Goal: Communication & Community: Answer question/provide support

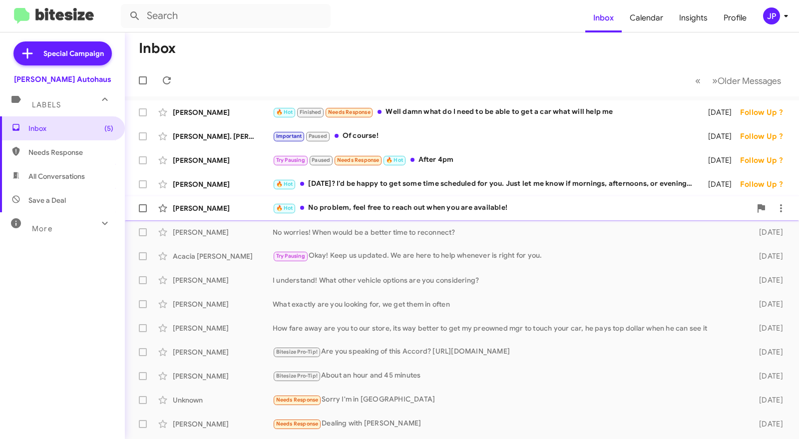
click at [386, 209] on div "🔥 Hot No problem, feel free to reach out when you are available!" at bounding box center [512, 207] width 478 height 11
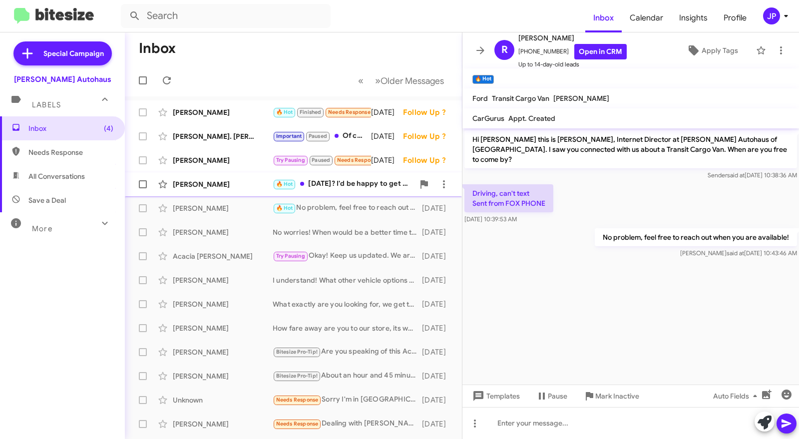
click at [328, 183] on div "🔥 Hot Monday the 11th? I'd be happy to get some time scheduled for you. Just le…" at bounding box center [343, 183] width 141 height 11
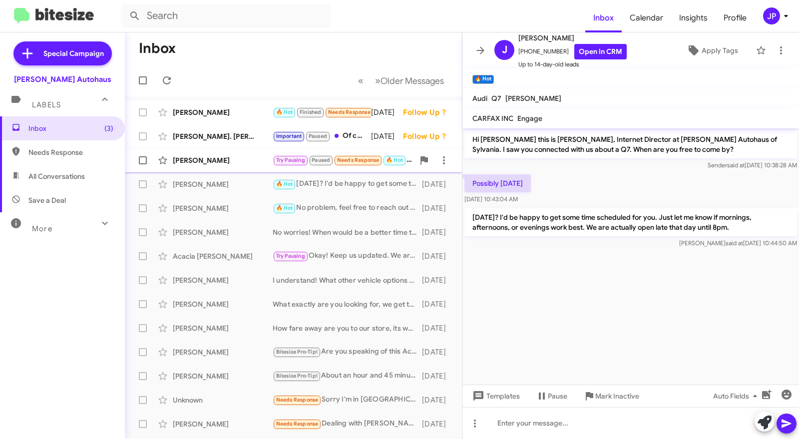
click at [227, 159] on div "[PERSON_NAME]" at bounding box center [223, 160] width 100 height 10
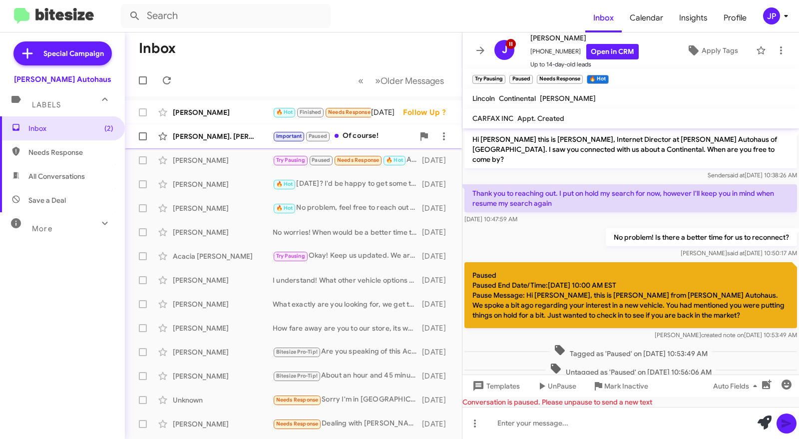
click at [242, 134] on div "[PERSON_NAME]. [PERSON_NAME]" at bounding box center [223, 136] width 100 height 10
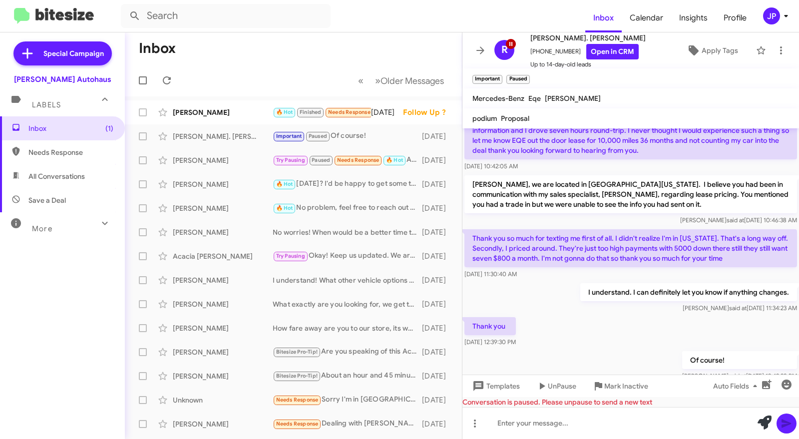
scroll to position [174, 0]
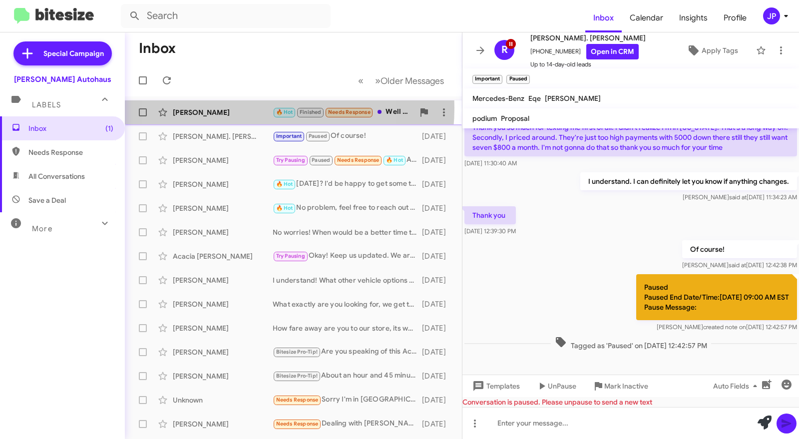
click at [235, 107] on div "[PERSON_NAME]" at bounding box center [223, 112] width 100 height 10
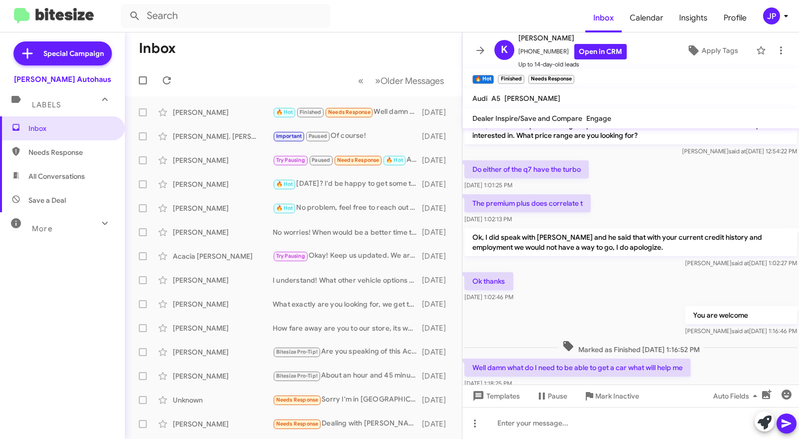
scroll to position [507, 0]
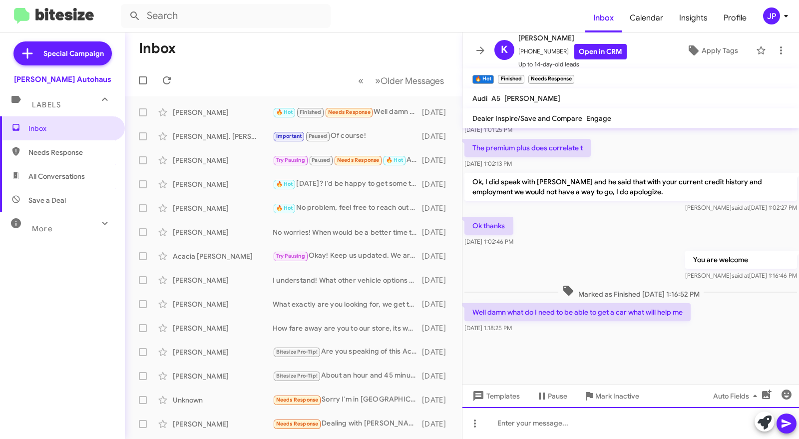
click at [516, 417] on div at bounding box center [630, 423] width 336 height 32
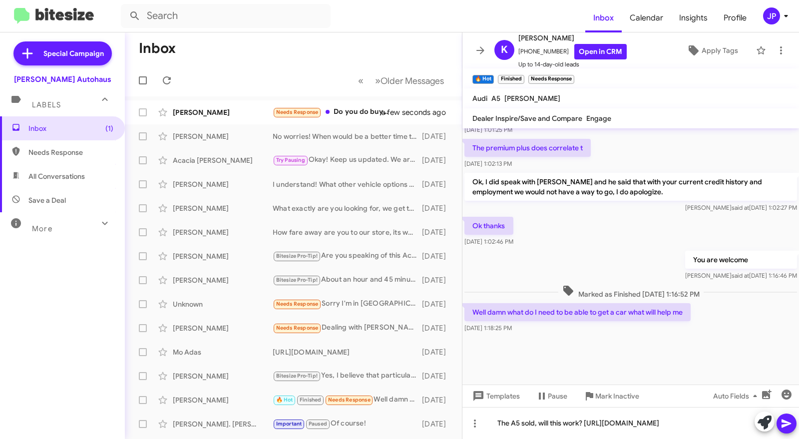
click at [784, 417] on icon at bounding box center [786, 423] width 12 height 12
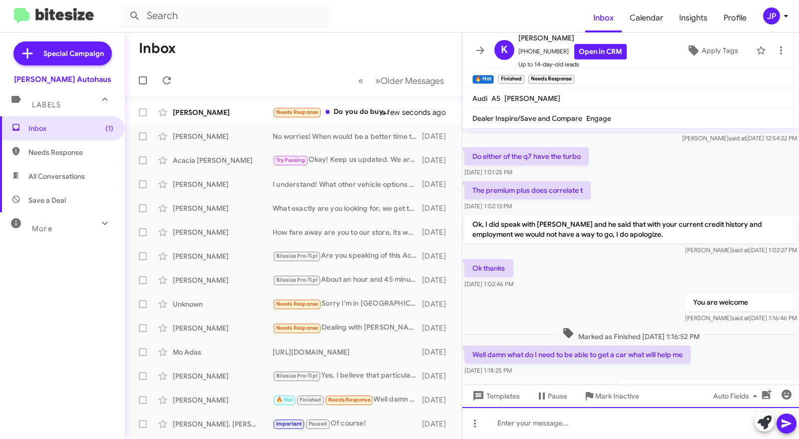
scroll to position [553, 0]
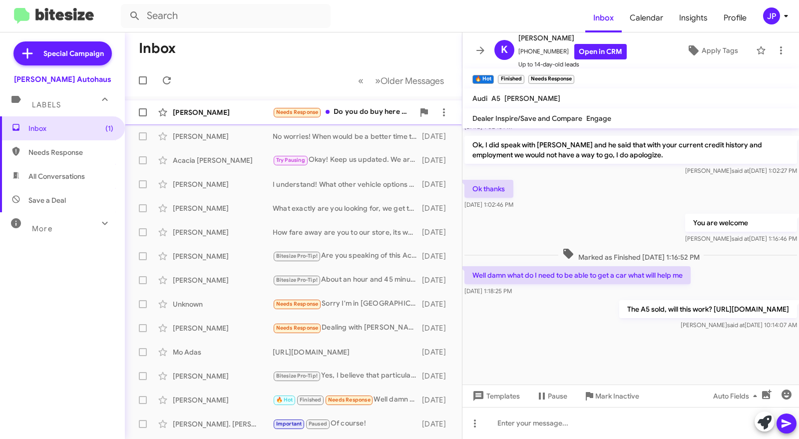
click at [244, 109] on div "[PERSON_NAME]" at bounding box center [223, 112] width 100 height 10
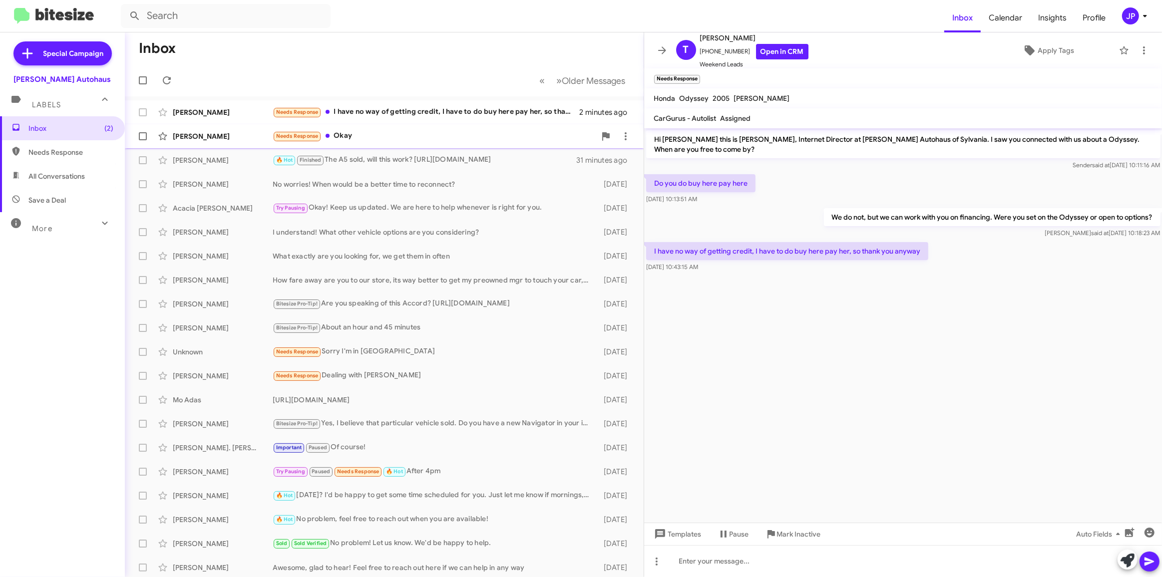
click at [347, 130] on div "Needs Response Okay" at bounding box center [434, 135] width 323 height 11
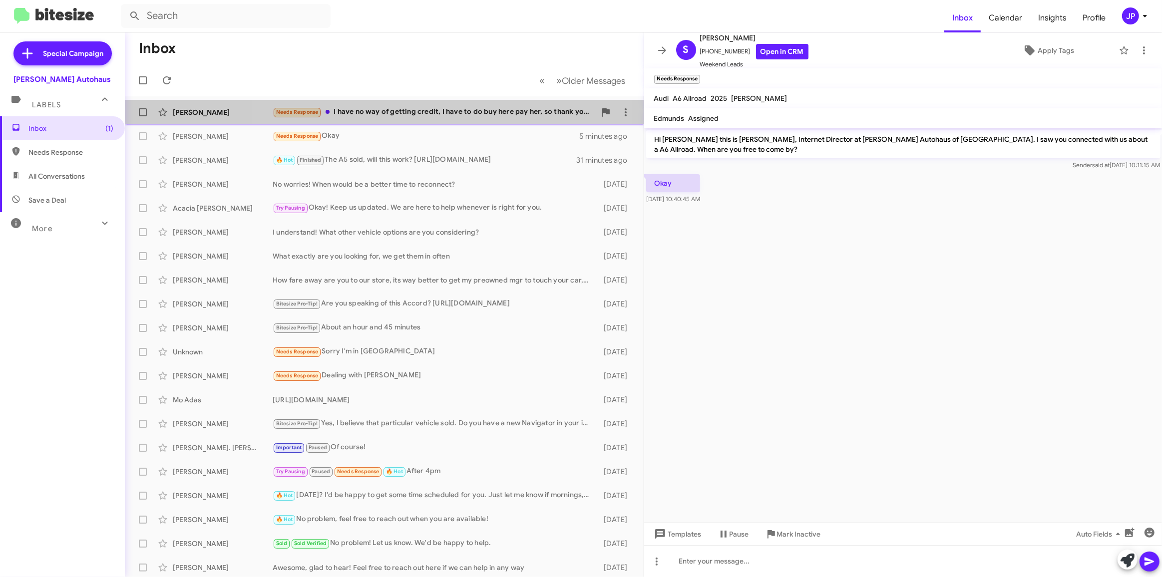
click at [404, 105] on div "[PERSON_NAME] Needs Response I have no way of getting credit, I have to do buy …" at bounding box center [384, 112] width 503 height 20
